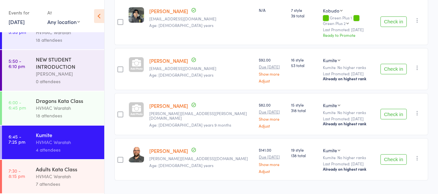
scroll to position [122, 0]
click at [388, 108] on button "Check in" at bounding box center [393, 113] width 26 height 11
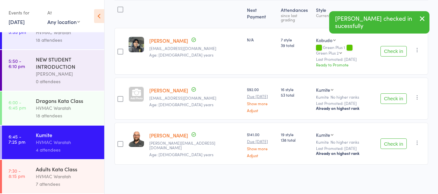
scroll to position [77, 0]
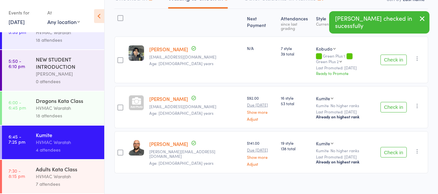
click at [386, 102] on button "Check in" at bounding box center [393, 107] width 26 height 11
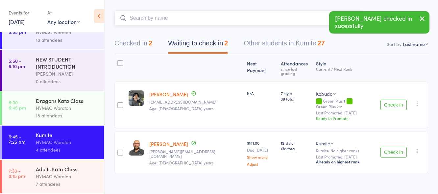
click at [172, 18] on input "search" at bounding box center [238, 18] width 248 height 15
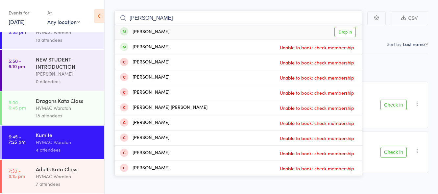
type input "[PERSON_NAME]"
click at [346, 32] on link "Drop in" at bounding box center [344, 32] width 21 height 10
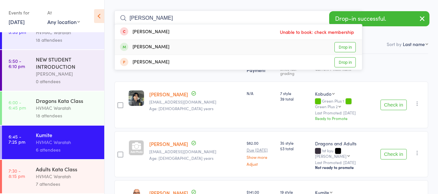
type input "[PERSON_NAME]"
click at [347, 47] on link "Drop in" at bounding box center [344, 47] width 21 height 10
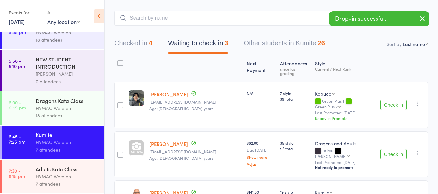
click at [393, 149] on button "Check in" at bounding box center [393, 154] width 26 height 11
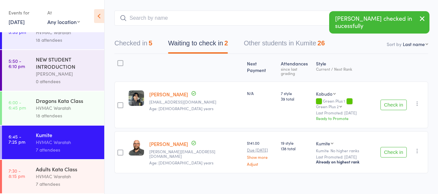
click at [393, 100] on button "Check in" at bounding box center [393, 105] width 26 height 11
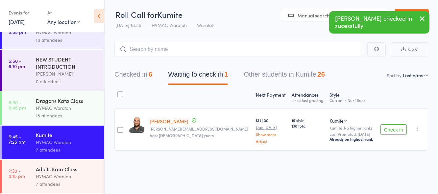
click at [391, 129] on button "Check in" at bounding box center [393, 129] width 26 height 11
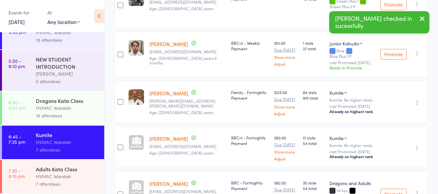
scroll to position [165, 0]
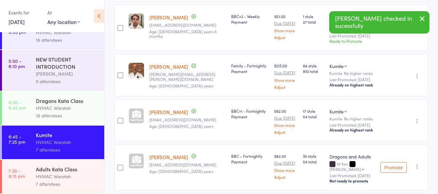
click at [79, 170] on div "Adults Kata Class" at bounding box center [67, 168] width 63 height 7
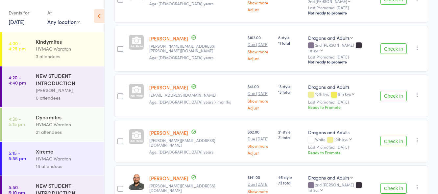
scroll to position [258, 0]
